Goal: Task Accomplishment & Management: Use online tool/utility

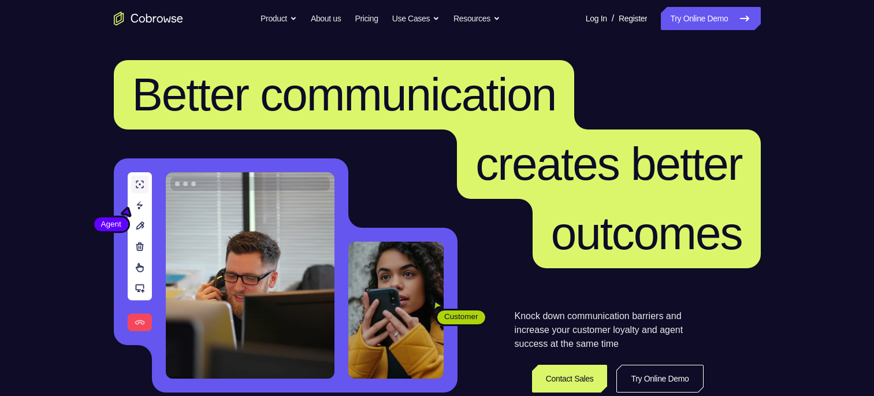
click at [719, 31] on nav "Go back Powerful, Flexible and Trustworthy. Avoid all extra friction for both A…" at bounding box center [437, 18] width 874 height 37
click at [719, 22] on link "Try Online Demo" at bounding box center [710, 18] width 99 height 23
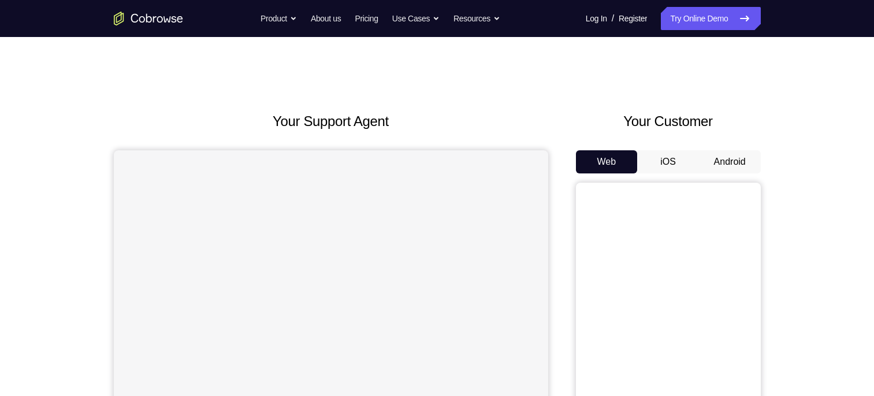
click at [723, 166] on button "Android" at bounding box center [730, 161] width 62 height 23
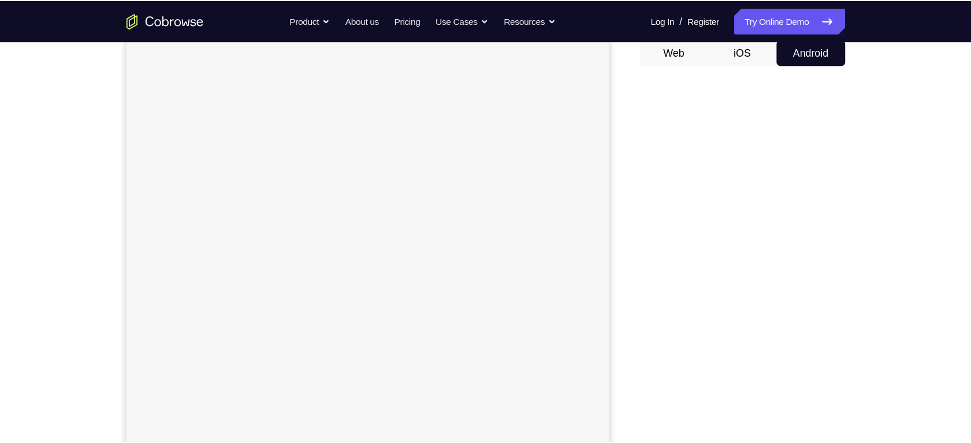
scroll to position [115, 0]
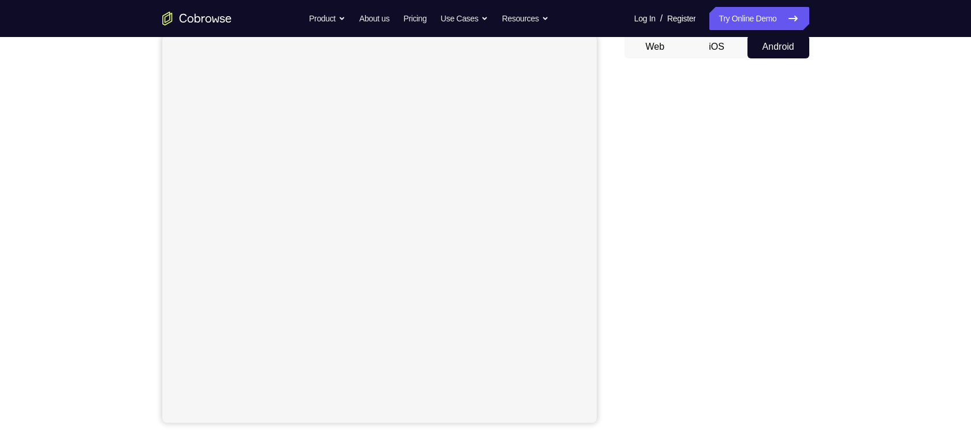
click at [775, 51] on button "Android" at bounding box center [779, 46] width 62 height 23
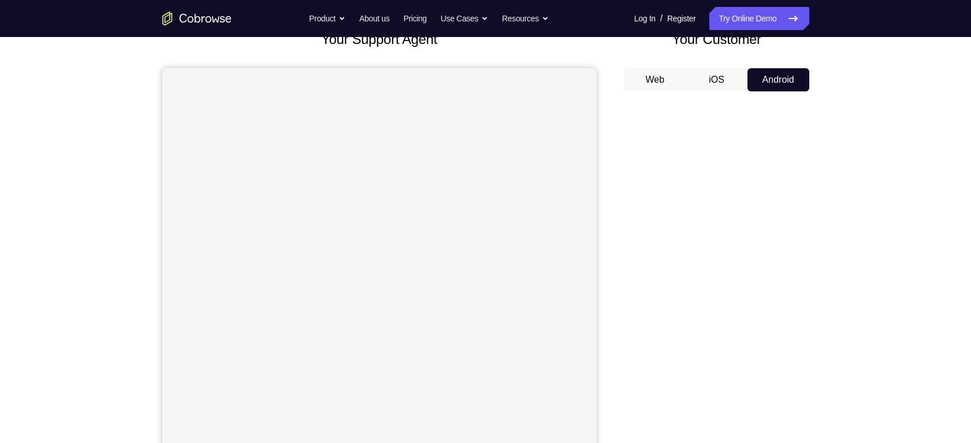
scroll to position [84, 0]
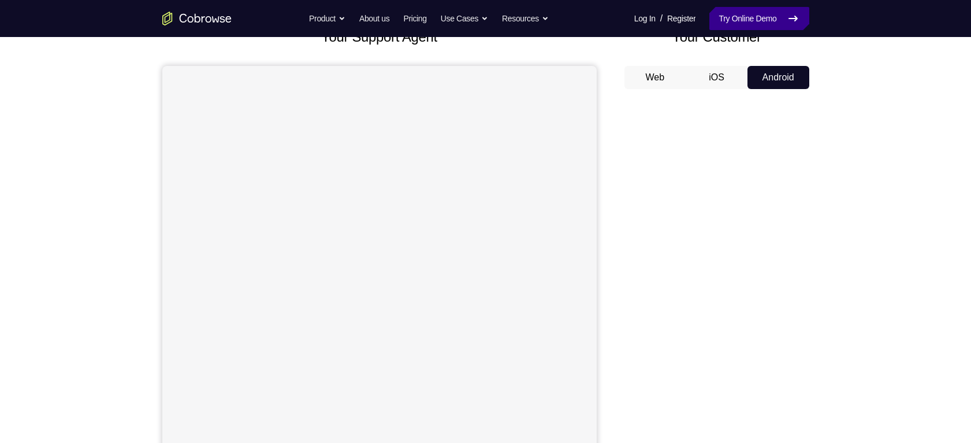
click at [749, 19] on link "Try Online Demo" at bounding box center [758, 18] width 99 height 23
click at [735, 78] on button "iOS" at bounding box center [717, 77] width 62 height 23
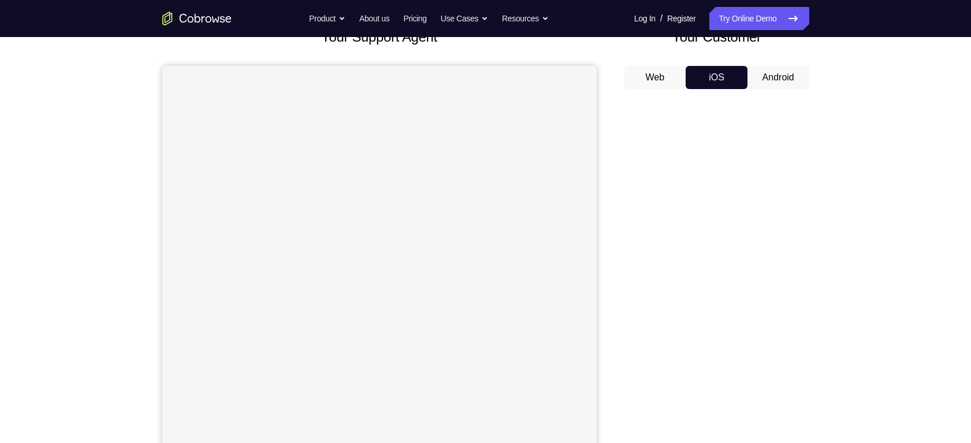
click at [786, 79] on button "Android" at bounding box center [779, 77] width 62 height 23
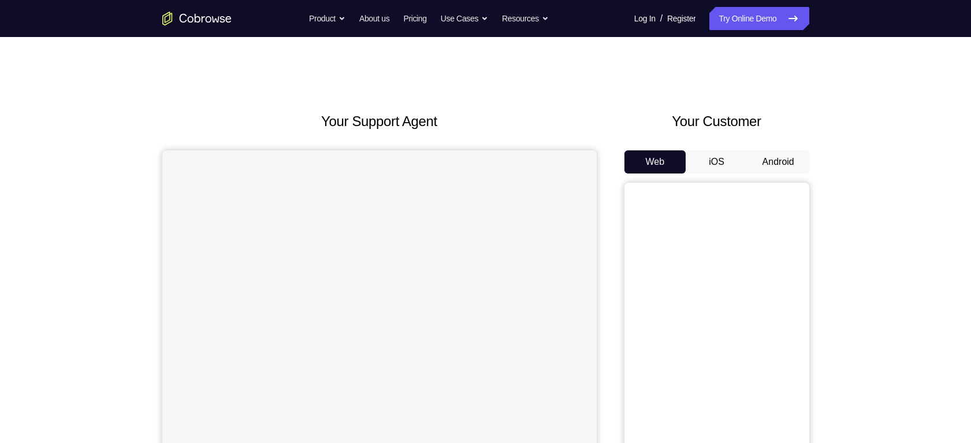
click at [767, 162] on button "Android" at bounding box center [779, 161] width 62 height 23
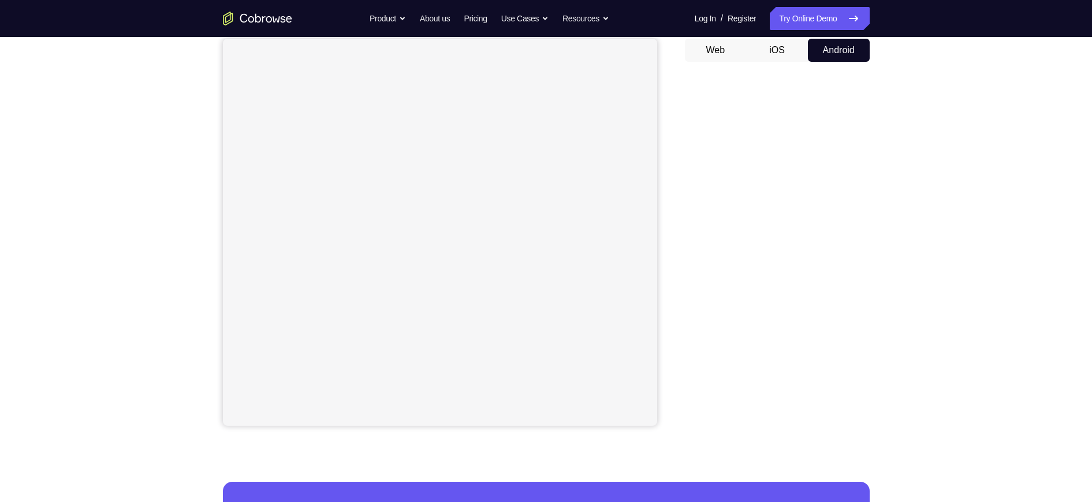
scroll to position [132, 0]
